Goal: Book appointment/travel/reservation

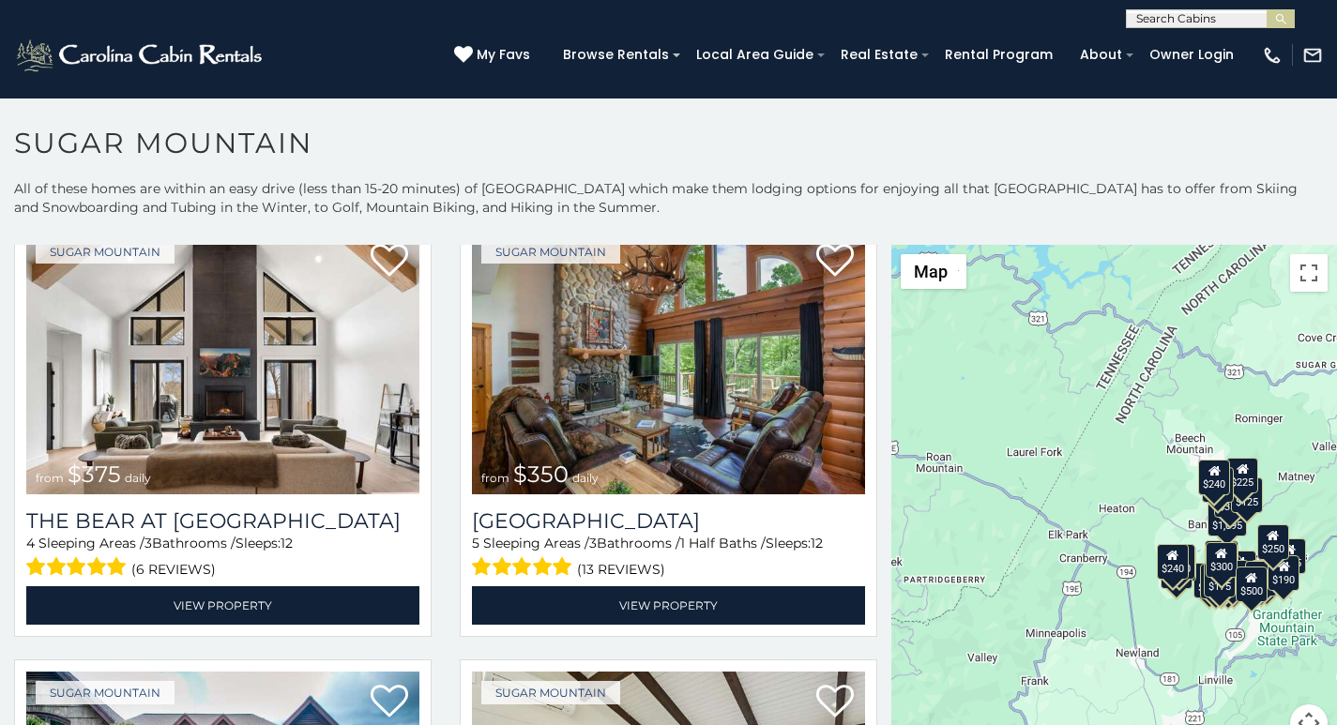
scroll to position [117, 0]
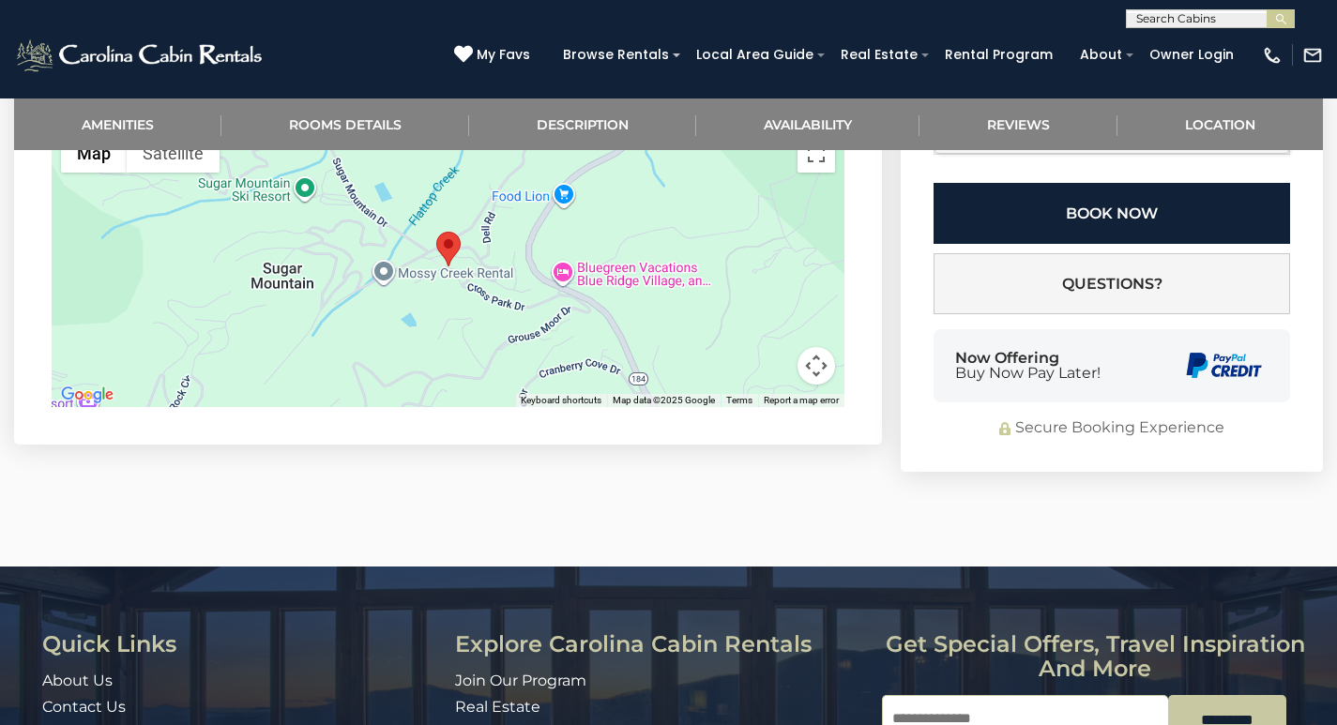
scroll to position [3847, 0]
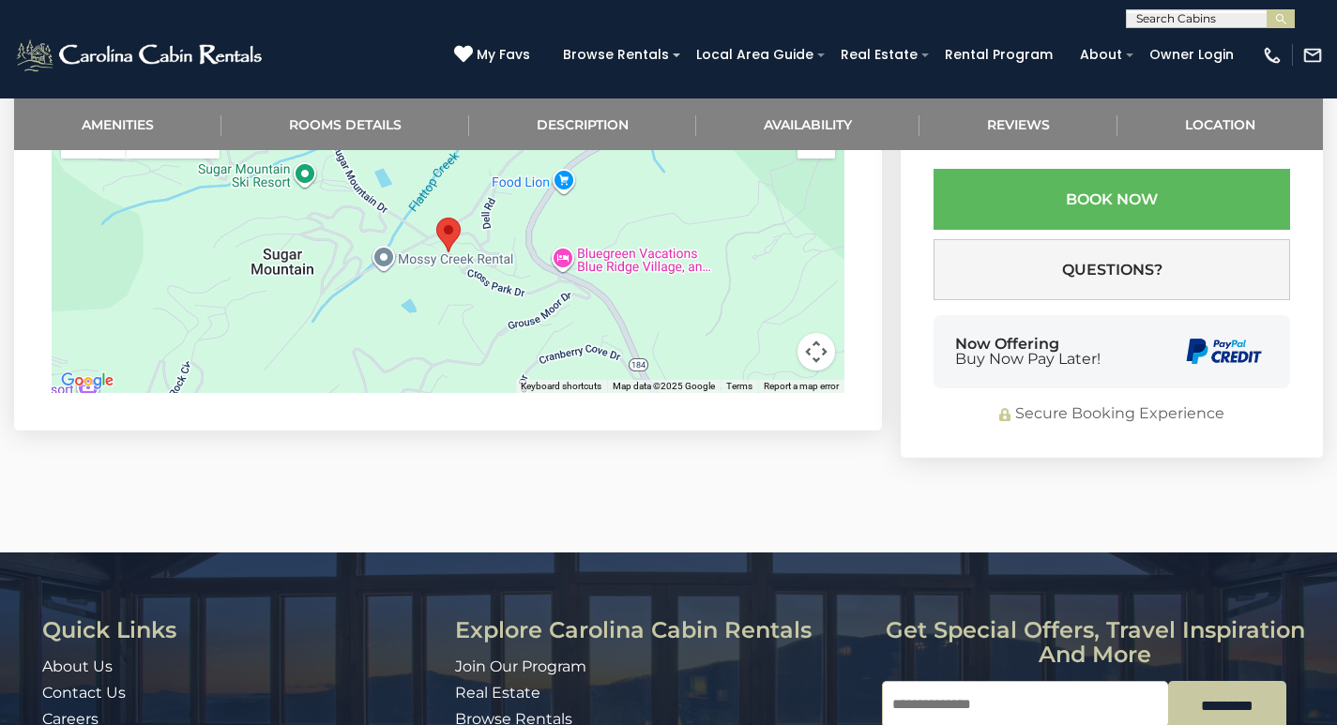
click at [577, 113] on link "Description" at bounding box center [582, 124] width 227 height 52
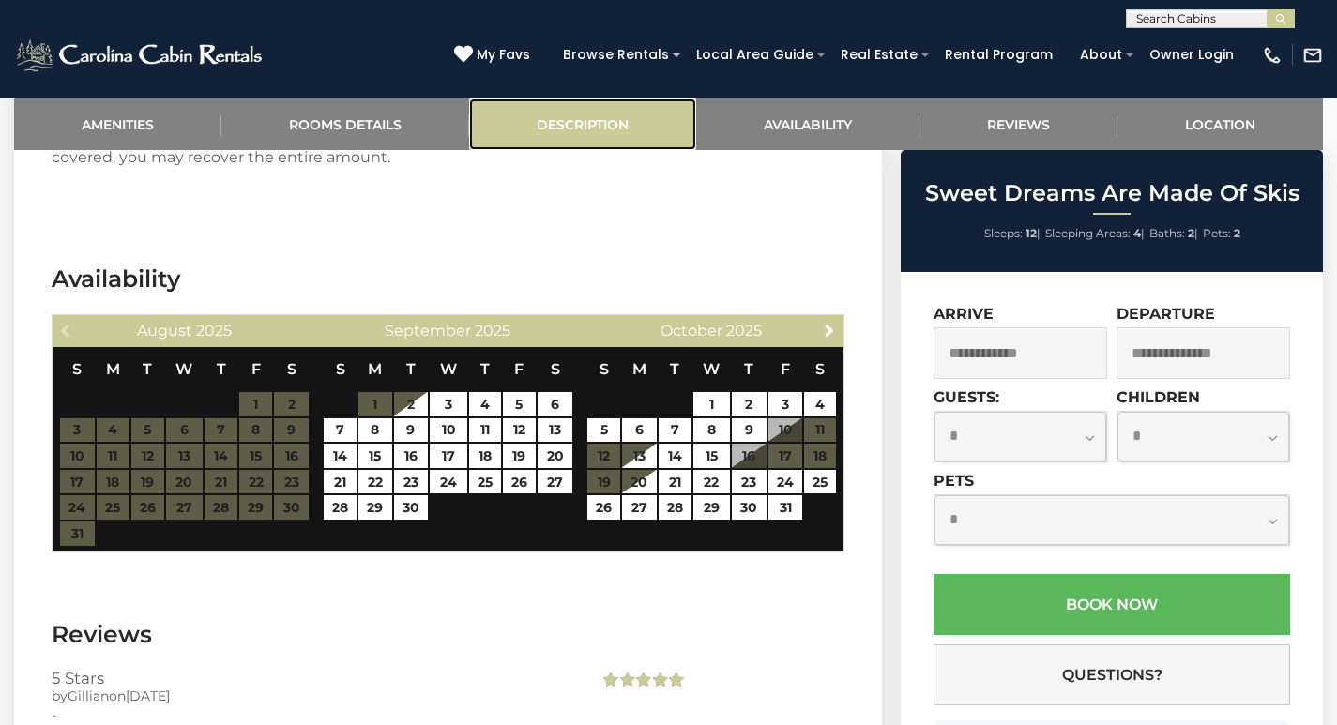
scroll to position [2971, 0]
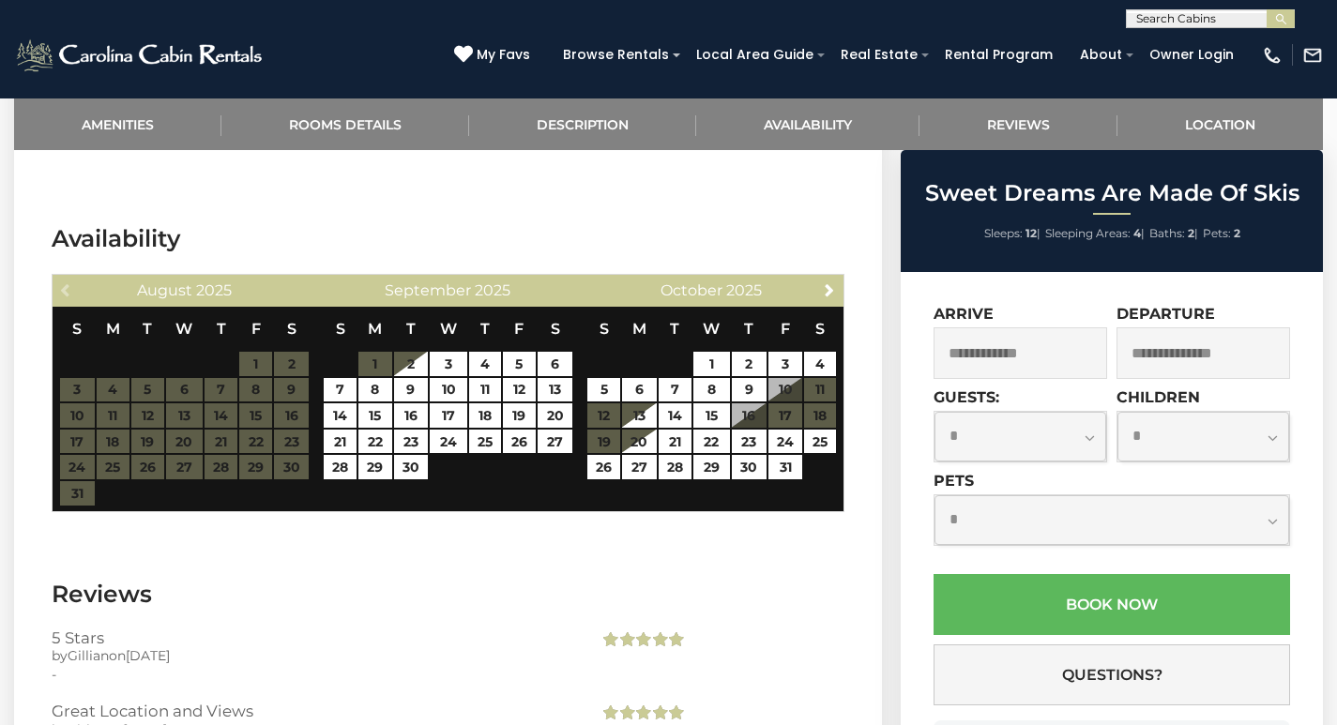
scroll to position [3642, 0]
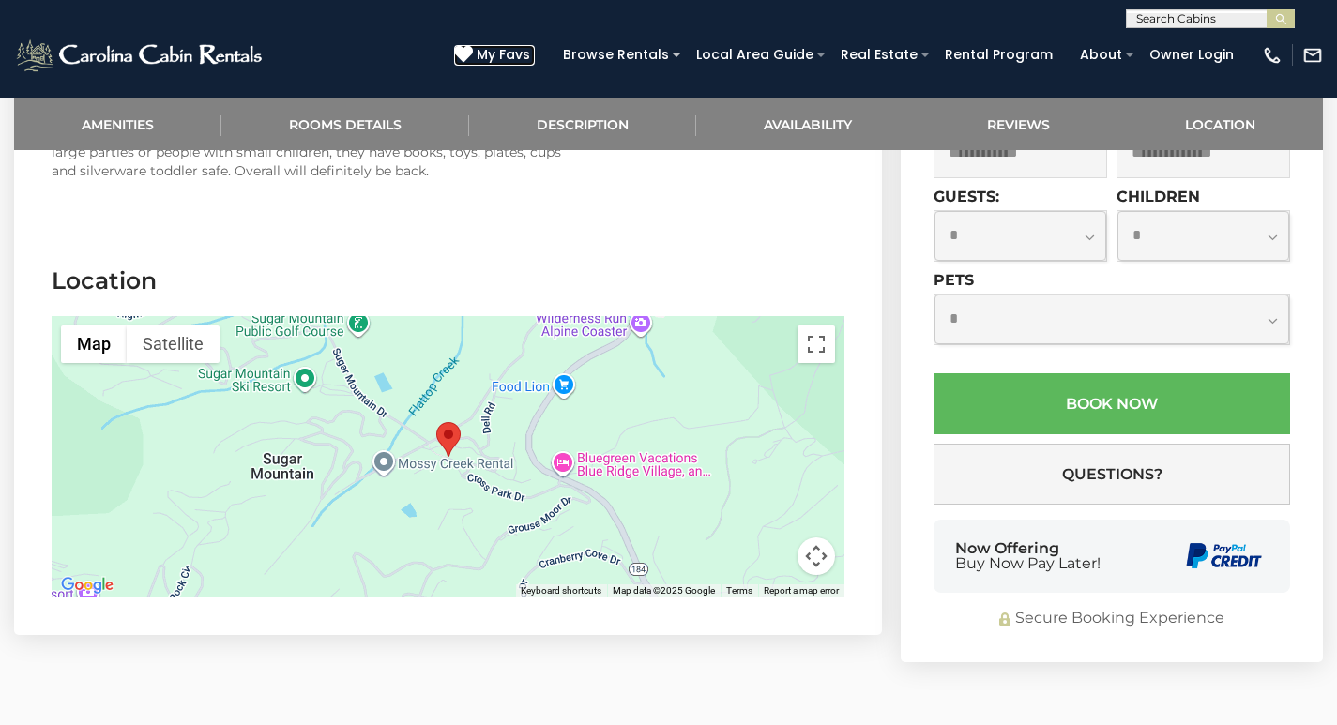
click at [473, 50] on icon at bounding box center [463, 54] width 19 height 19
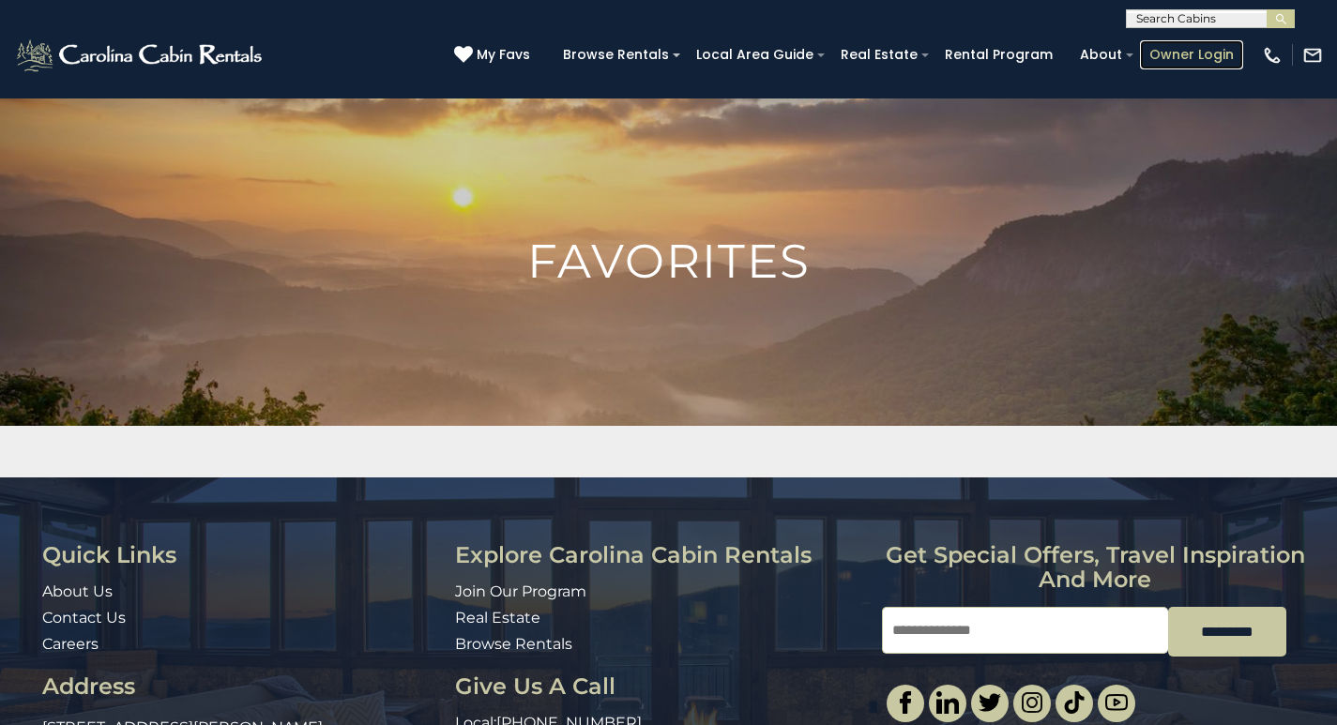
click at [1172, 48] on link "Owner Login" at bounding box center [1191, 54] width 103 height 29
